Goal: Task Accomplishment & Management: Use online tool/utility

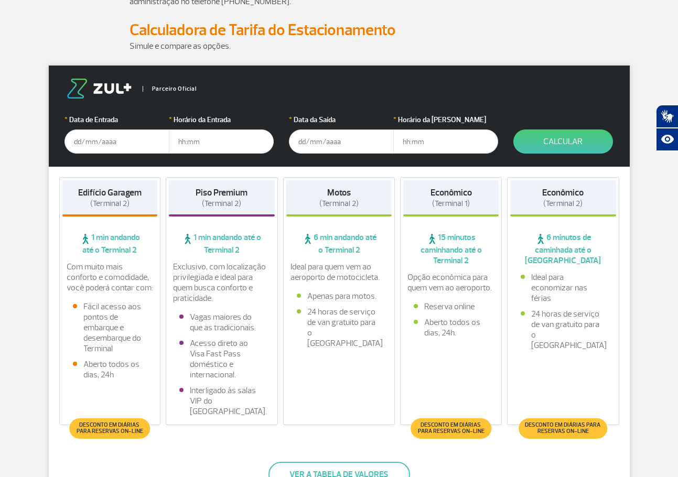
scroll to position [157, 0]
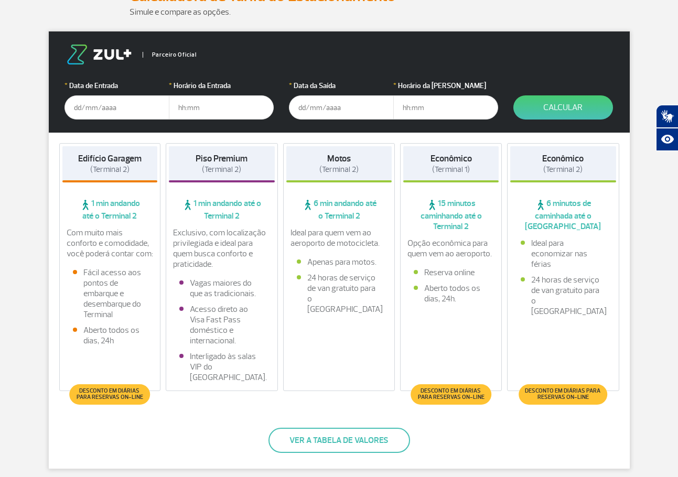
click at [106, 106] on input "text" at bounding box center [117, 107] width 105 height 24
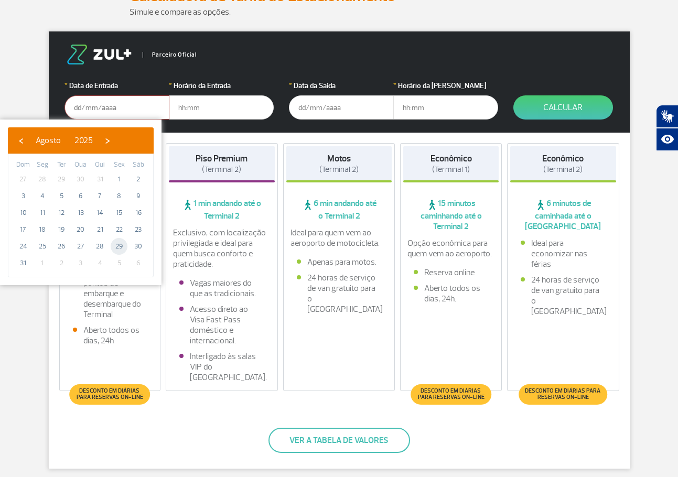
click at [116, 247] on span "29" at bounding box center [119, 246] width 17 height 17
type input "[DATE]"
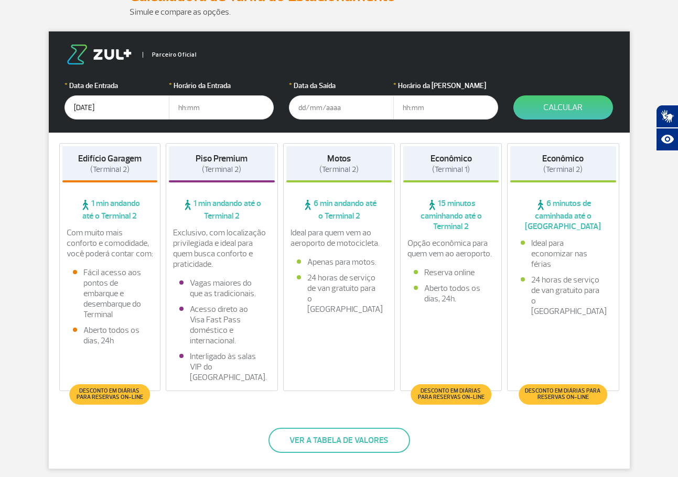
click at [201, 106] on input "text" at bounding box center [221, 107] width 105 height 24
type input "09:00"
type input "[DATE]"
type input "18:00"
click at [579, 106] on button "Calcular" at bounding box center [564, 107] width 100 height 24
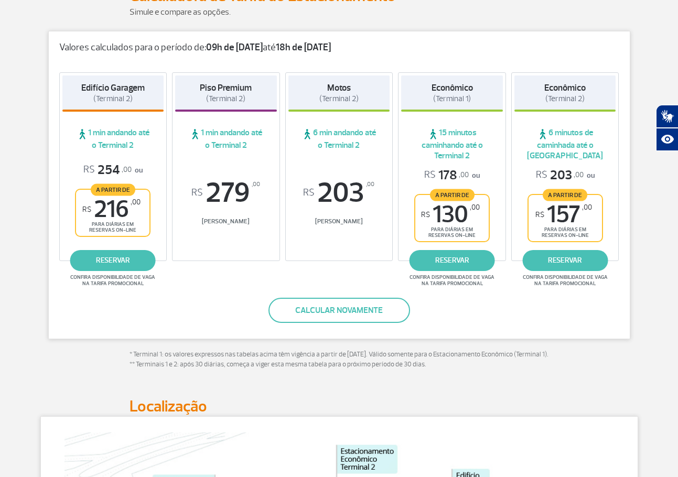
click at [638, 379] on div "Valores calculados para o período de: 09h de [DATE] até 18h de [DATE] Edifício …" at bounding box center [339, 210] width 598 height 358
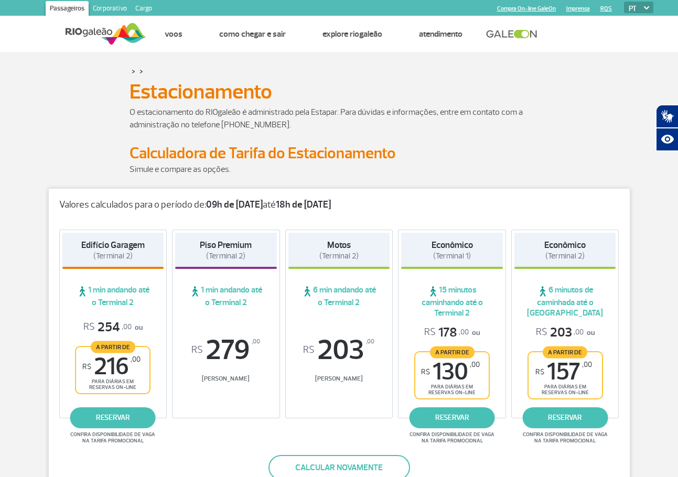
click at [565, 140] on div "O estacionamento do RIOgaleão é administrado pela Estapar. Para dúvidas e infor…" at bounding box center [339, 125] width 582 height 38
